Goal: Transaction & Acquisition: Purchase product/service

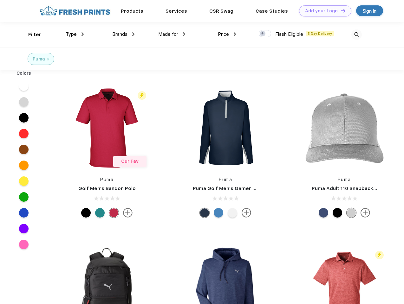
click at [323, 11] on link "Add your Logo Design Tool" at bounding box center [325, 10] width 52 height 11
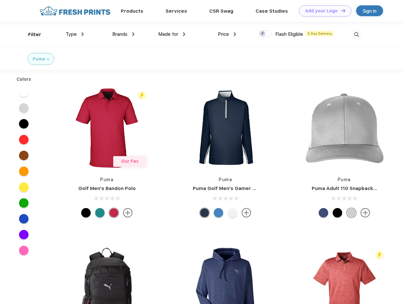
click at [0, 0] on div "Design Tool" at bounding box center [0, 0] width 0 height 0
click at [340, 10] on link "Add your Logo Design Tool" at bounding box center [325, 10] width 52 height 11
click at [30, 35] on div "Filter" at bounding box center [34, 34] width 13 height 7
click at [75, 34] on span "Type" at bounding box center [71, 34] width 11 height 6
click at [123, 34] on span "Brands" at bounding box center [119, 34] width 15 height 6
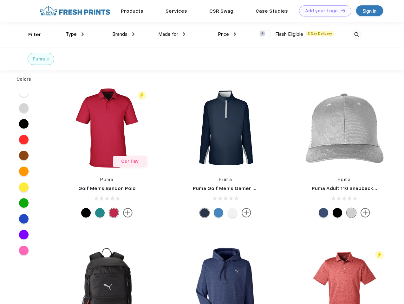
click at [172, 34] on span "Made for" at bounding box center [168, 34] width 20 height 6
click at [227, 34] on span "Price" at bounding box center [223, 34] width 11 height 6
click at [265, 34] on div at bounding box center [265, 33] width 12 height 7
click at [263, 34] on input "checkbox" at bounding box center [261, 32] width 4 height 4
click at [356, 35] on img at bounding box center [356, 34] width 10 height 10
